Goal: Navigation & Orientation: Go to known website

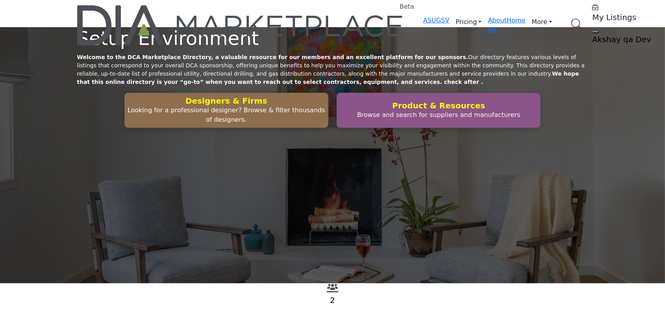
click at [592, 35] on h5 "Akshay qa Dev" at bounding box center [641, 39] width 99 height 9
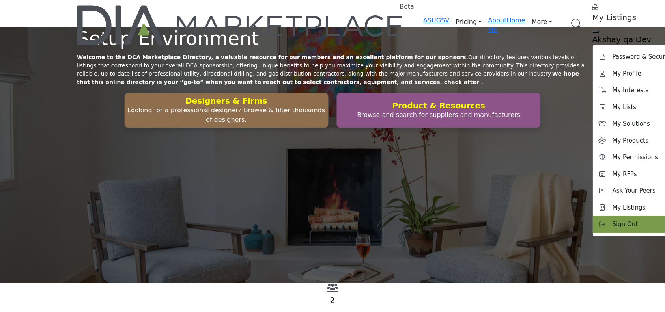
click at [593, 216] on div "Sign Out" at bounding box center [642, 224] width 99 height 17
click at [556, 128] on div "Designers & Firms Looking for a professional designer? Browse & filter thousand…" at bounding box center [332, 110] width 511 height 35
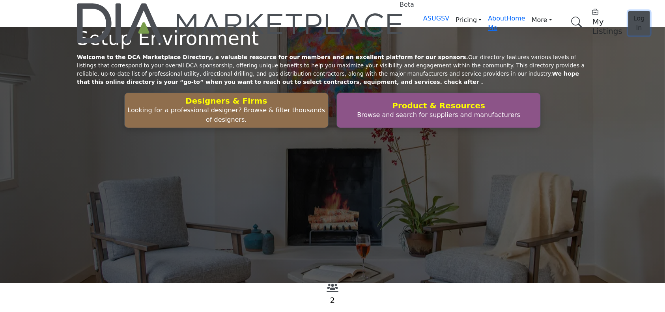
click at [633, 15] on span "Log In" at bounding box center [638, 23] width 11 height 17
